Goal: Task Accomplishment & Management: Complete application form

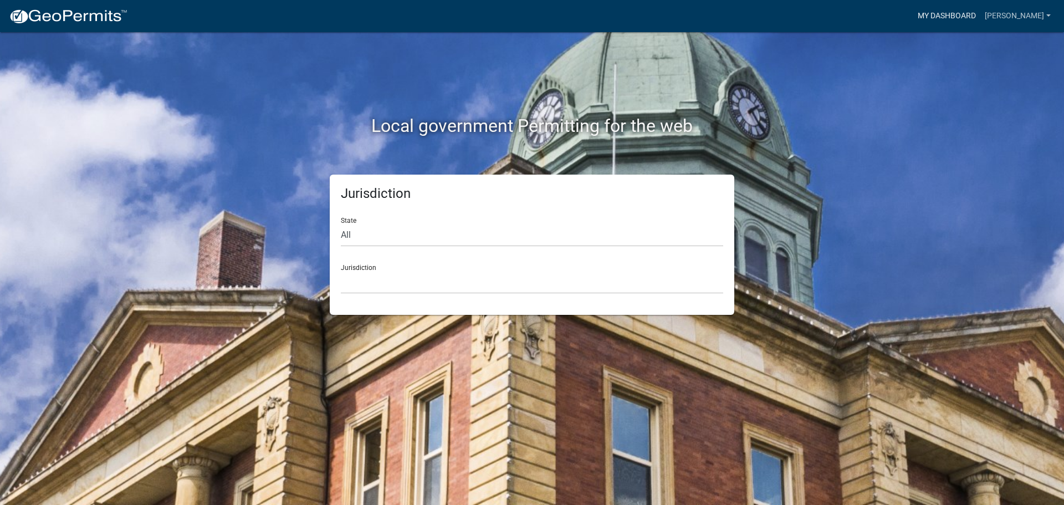
click at [972, 22] on link "My Dashboard" at bounding box center [946, 16] width 67 height 21
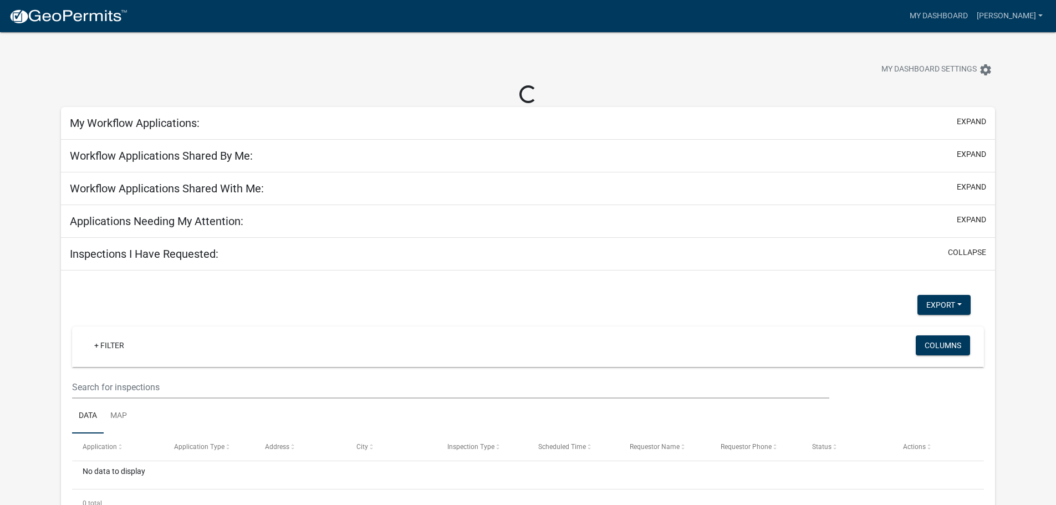
select select "2: 50"
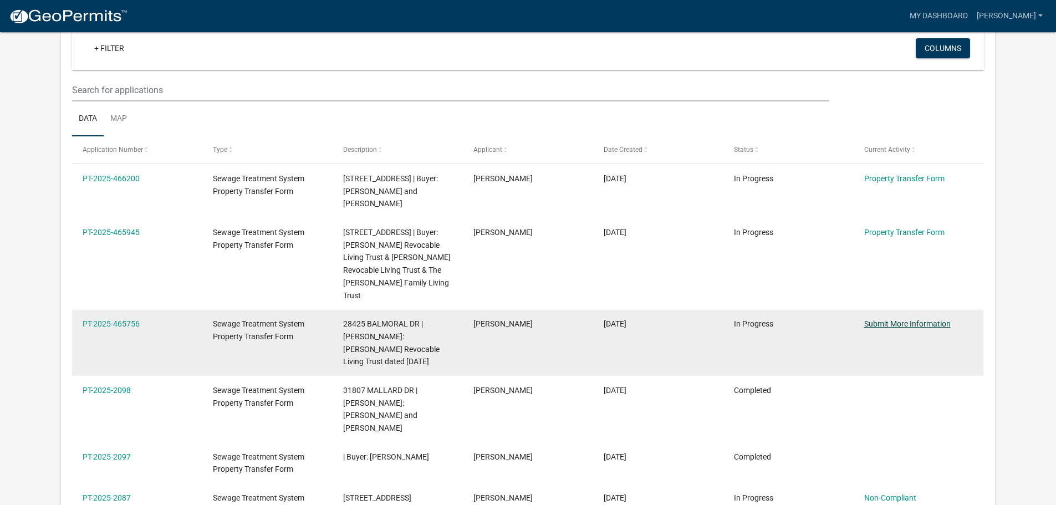
scroll to position [91, 0]
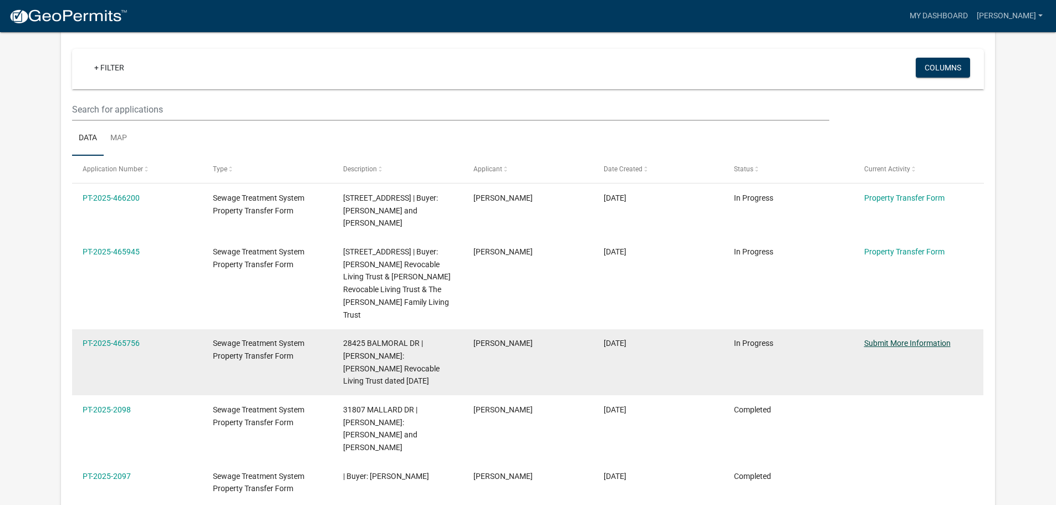
click at [933, 339] on link "Submit More Information" at bounding box center [907, 343] width 86 height 9
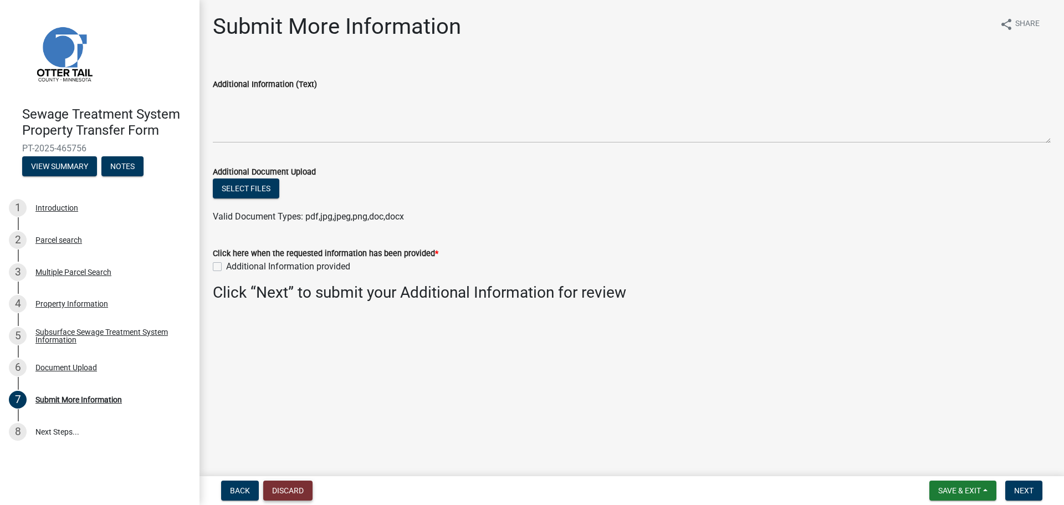
click at [302, 492] on button "Discard" at bounding box center [287, 491] width 49 height 20
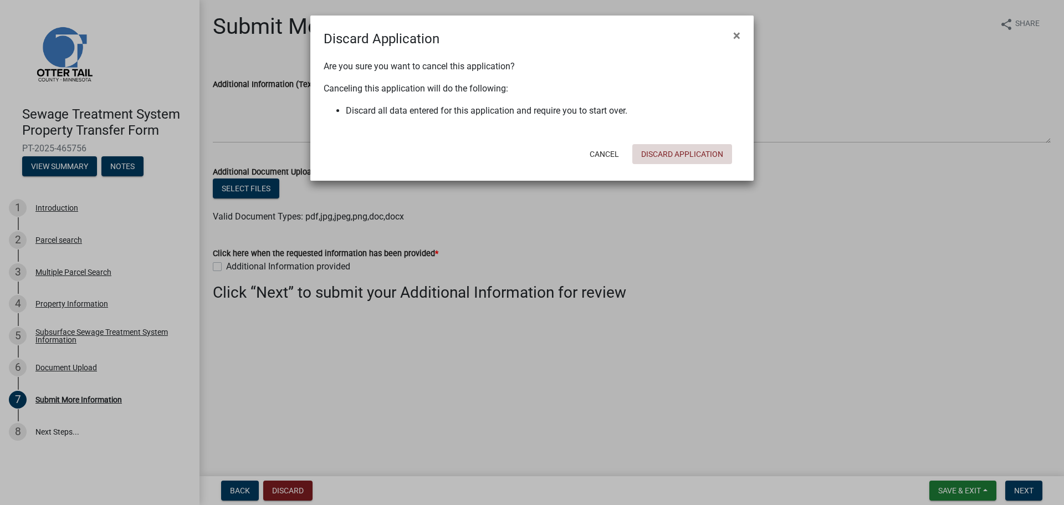
click at [702, 162] on button "Discard Application" at bounding box center [682, 154] width 100 height 20
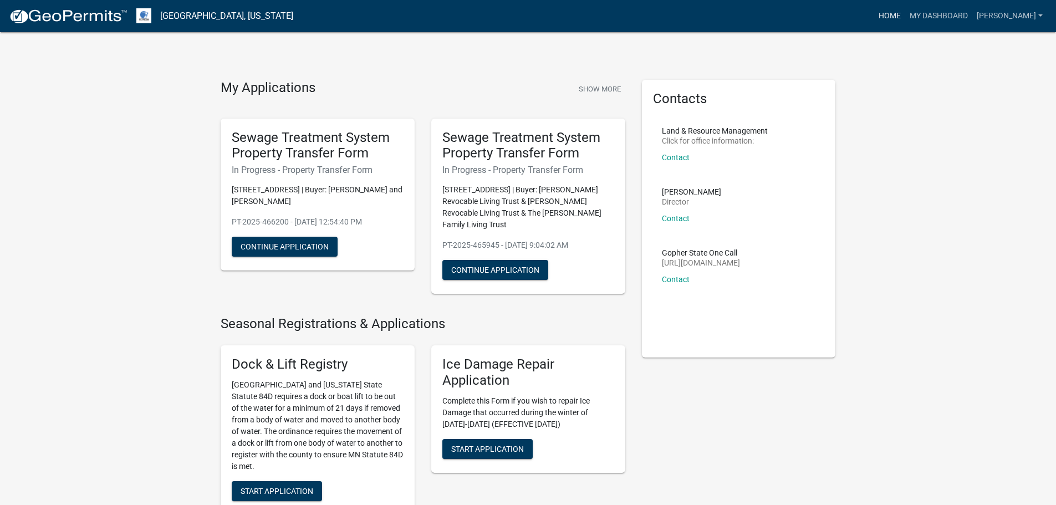
click at [905, 14] on link "Home" at bounding box center [889, 16] width 31 height 21
click at [960, 18] on link "My Dashboard" at bounding box center [938, 16] width 67 height 21
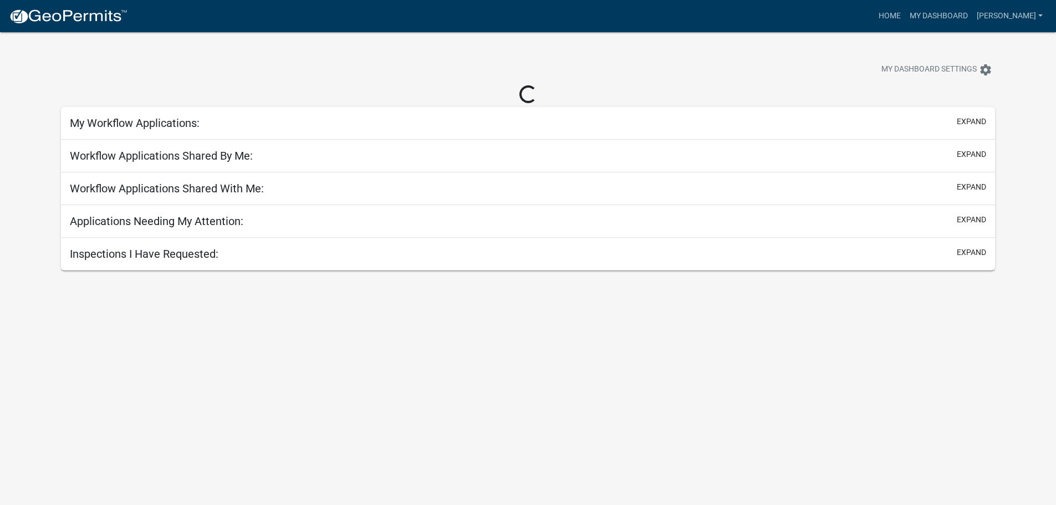
select select "2: 50"
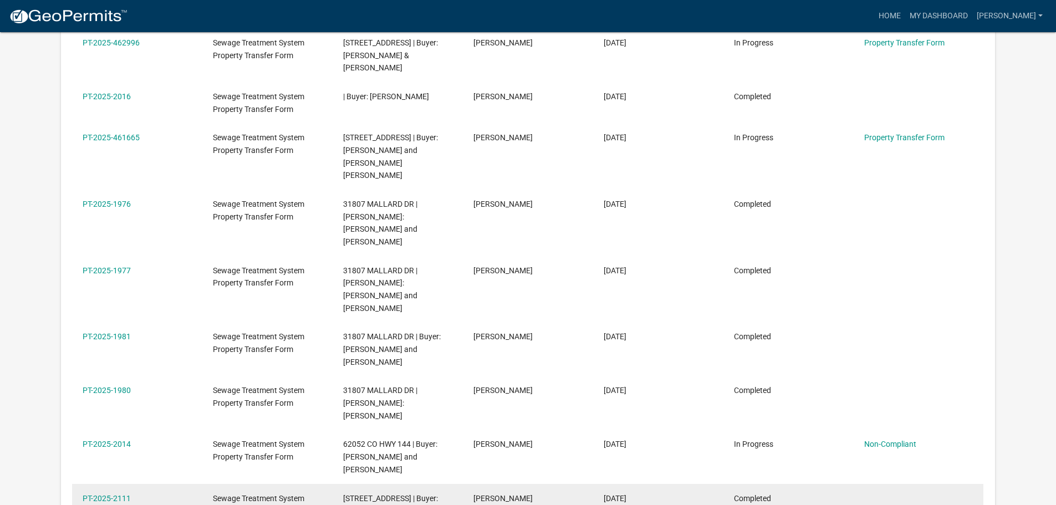
scroll to position [757, 0]
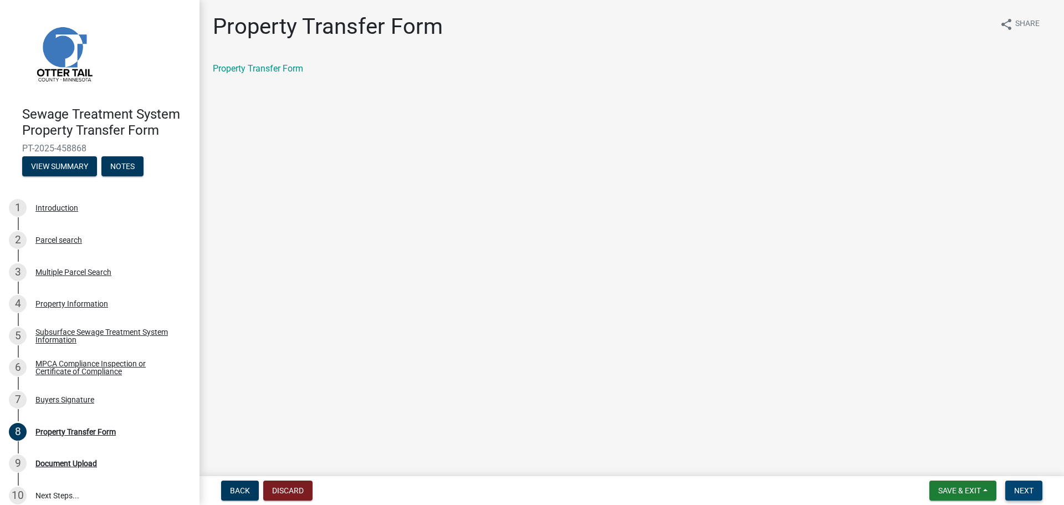
click at [1025, 483] on button "Next" at bounding box center [1023, 491] width 37 height 20
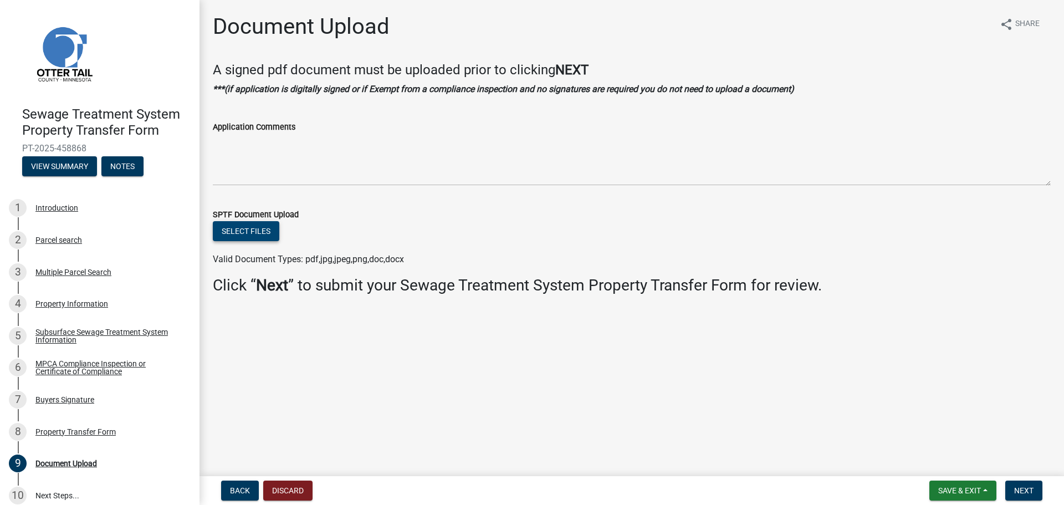
click at [241, 233] on button "Select files" at bounding box center [246, 231] width 67 height 20
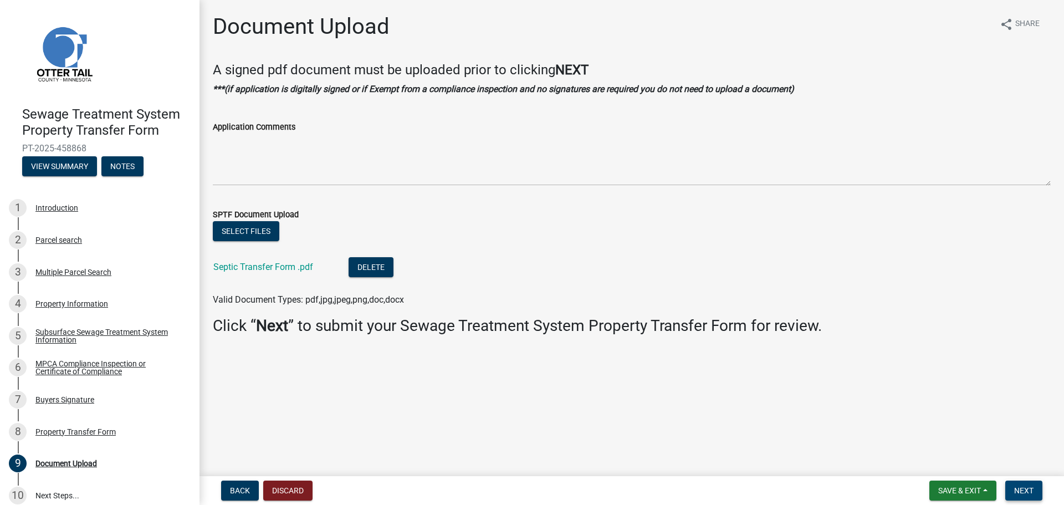
click at [1021, 490] on span "Next" at bounding box center [1023, 490] width 19 height 9
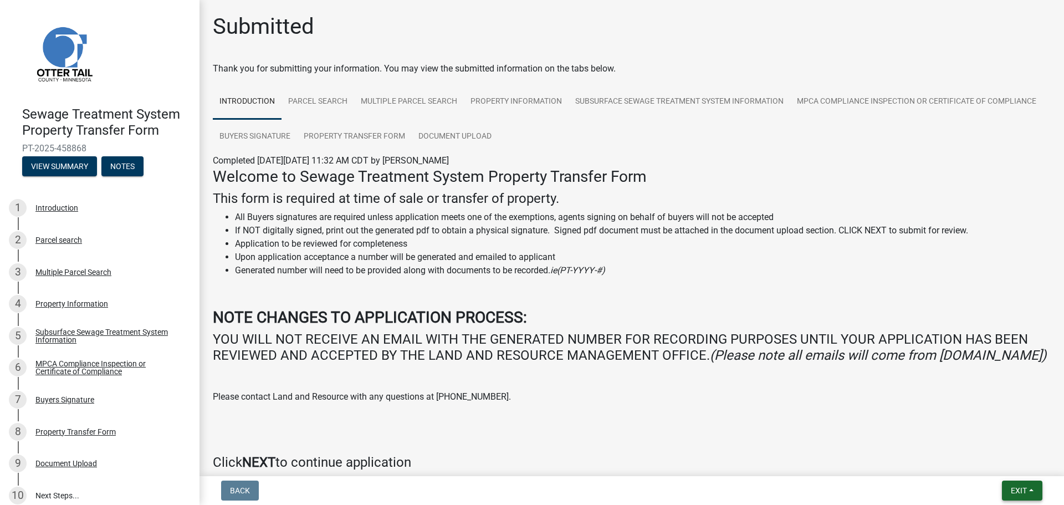
click at [1025, 492] on span "Exit" at bounding box center [1019, 490] width 16 height 9
click at [1006, 464] on button "Save & Exit" at bounding box center [998, 461] width 89 height 27
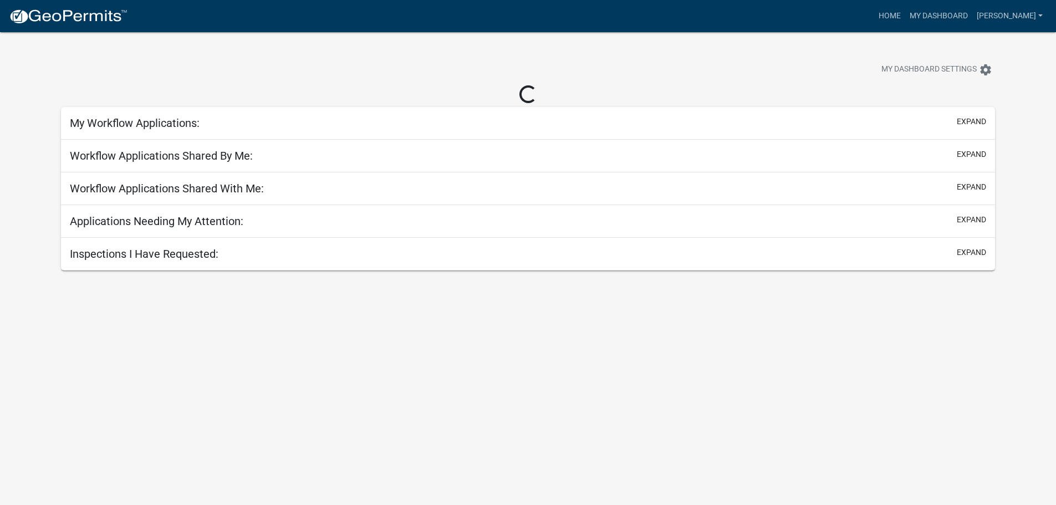
select select "2: 50"
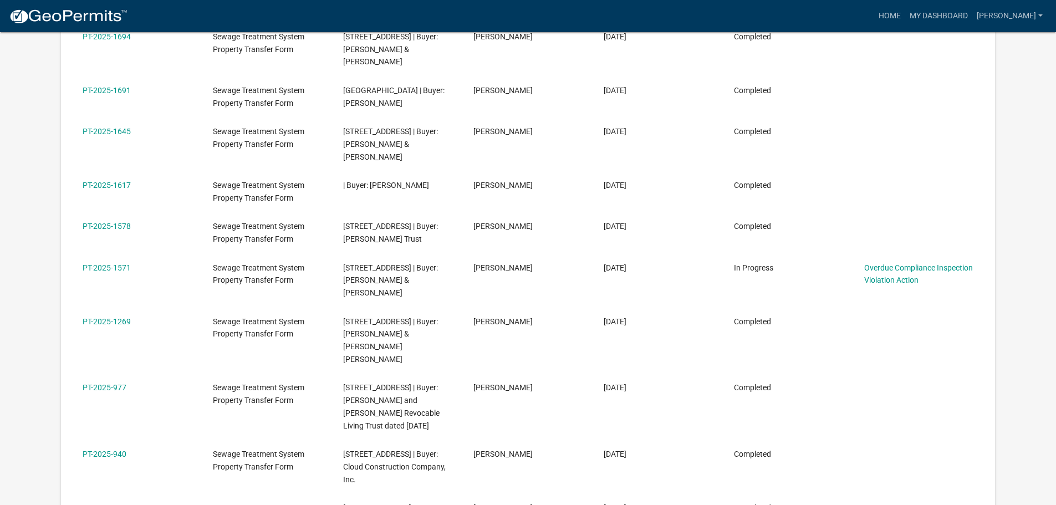
scroll to position [1774, 0]
